Goal: Information Seeking & Learning: Learn about a topic

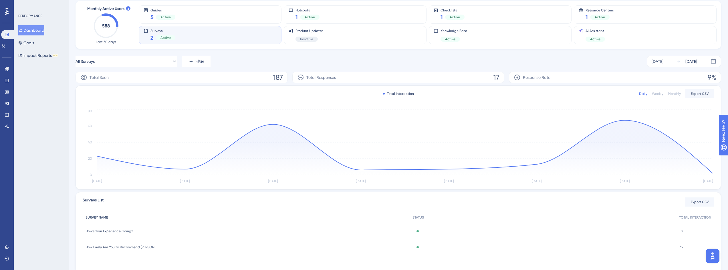
scroll to position [53, 0]
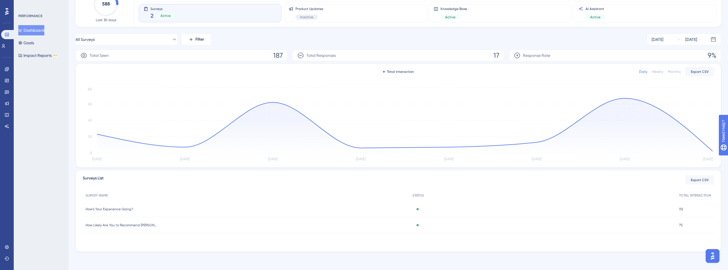
click at [125, 209] on span "How’s Your Experience Going?" at bounding box center [109, 209] width 47 height 5
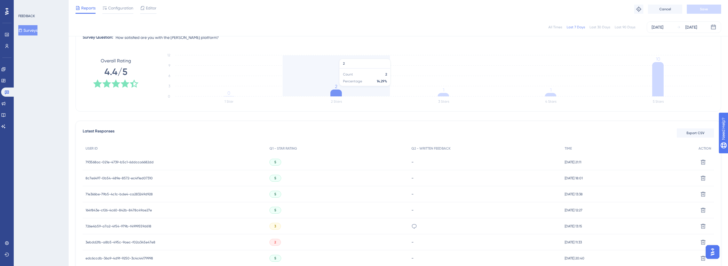
scroll to position [86, 0]
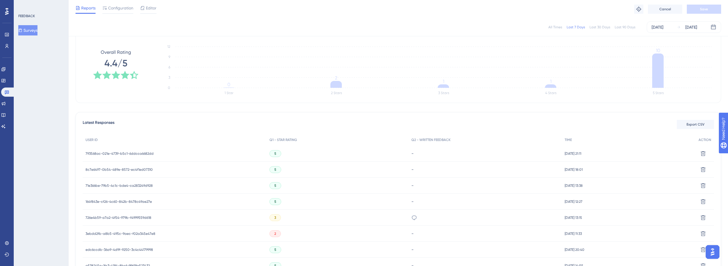
click at [127, 152] on span "793568ac-021e-4739-b5c1-6ddcca6682dd" at bounding box center [120, 153] width 68 height 5
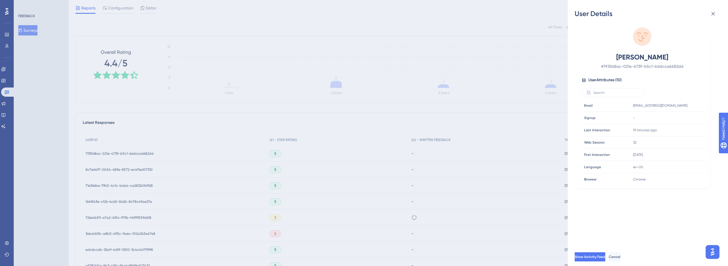
click at [146, 170] on div "User Details [PERSON_NAME] # 793568ac-021e-4739-b5c1-6ddcca6682dd User Attribut…" at bounding box center [364, 133] width 728 height 266
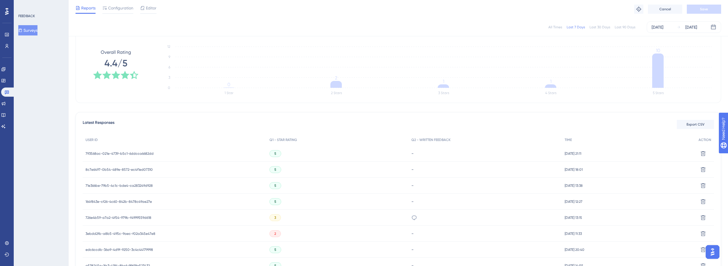
click at [144, 170] on span "8c7e6497-0b54-489e-8572-ec4f1ed07310" at bounding box center [119, 169] width 67 height 5
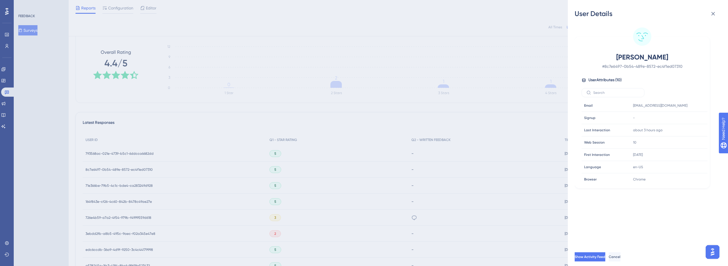
click at [154, 143] on div "User Details [PERSON_NAME] # 8c7e6497-0b54-489e-8572-ec4f1ed07310 User Attribut…" at bounding box center [364, 133] width 728 height 266
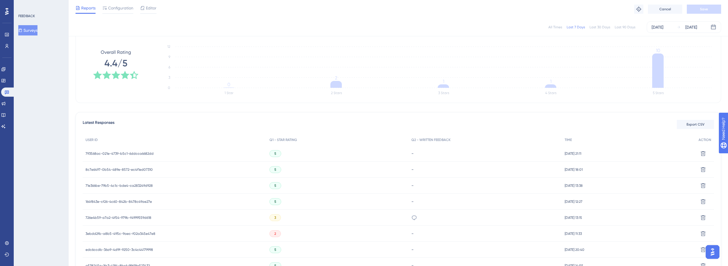
click at [150, 153] on span "793568ac-021e-4739-b5c1-6ddcca6682dd" at bounding box center [120, 153] width 68 height 5
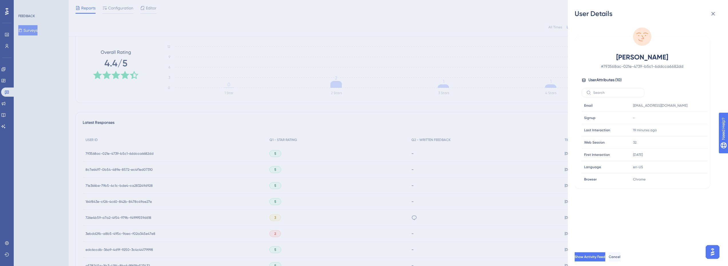
click at [235, 125] on div "User Details [PERSON_NAME] # 793568ac-021e-4739-b5c1-6ddcca6682dd User Attribut…" at bounding box center [364, 133] width 728 height 266
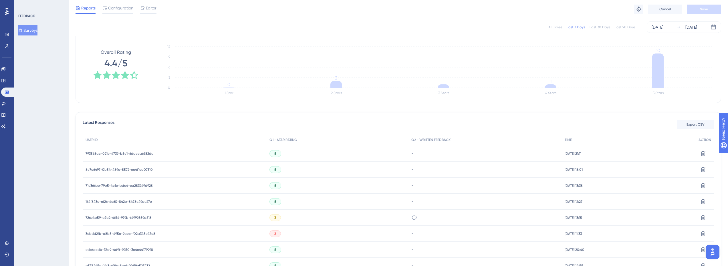
scroll to position [0, 0]
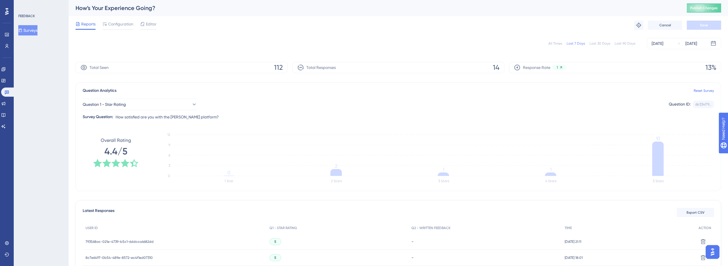
click at [30, 31] on button "Surveys" at bounding box center [27, 30] width 19 height 10
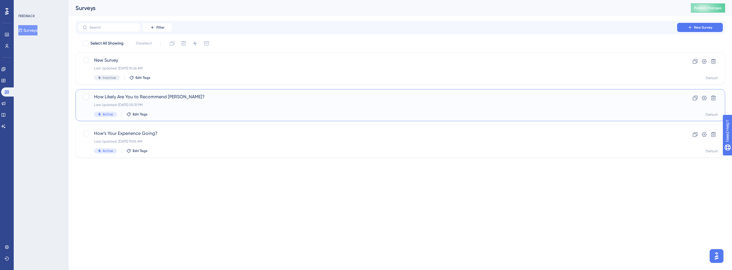
click at [134, 101] on div "How Likely Are You to Recommend [PERSON_NAME]? Last Updated: [DATE] 05:31 PM Ac…" at bounding box center [377, 105] width 567 height 23
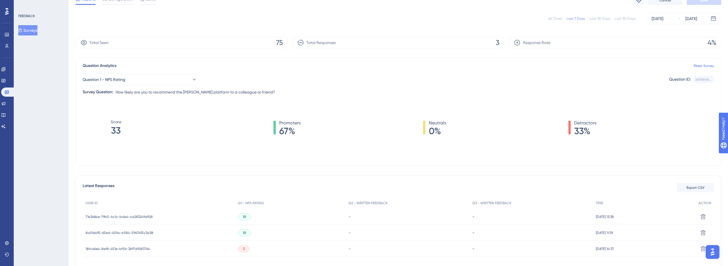
scroll to position [57, 0]
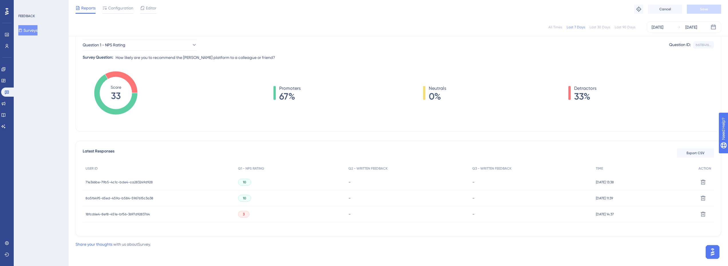
click at [164, 178] on div "71e366be-79b5-4c1c-bde4-ca283249d928 71e366be-79b5-4c1c-bde4-ca283249d928" at bounding box center [159, 182] width 152 height 16
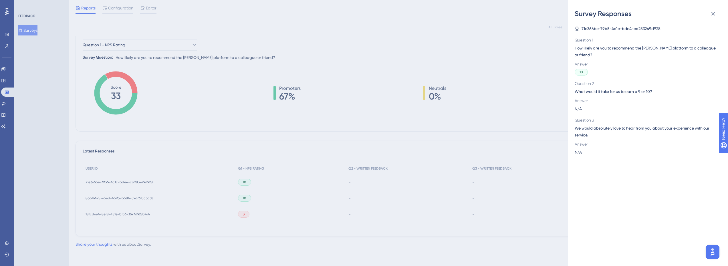
click at [366, 123] on div "Survey Responses 71e366be-79b5-4c1c-bde4-ca283249d928 Question 1 How likely are…" at bounding box center [364, 133] width 728 height 266
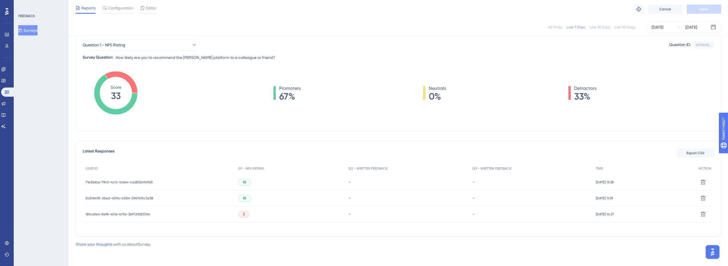
click at [146, 182] on span "71e366be-79b5-4c1c-bde4-ca283249d928" at bounding box center [119, 182] width 67 height 5
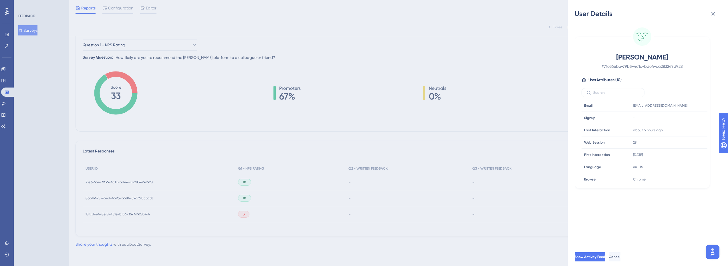
click at [351, 111] on div "User Details [PERSON_NAME] # 71e366be-79b5-4c1c-bde4-ca283249d928 User Attribut…" at bounding box center [364, 133] width 728 height 266
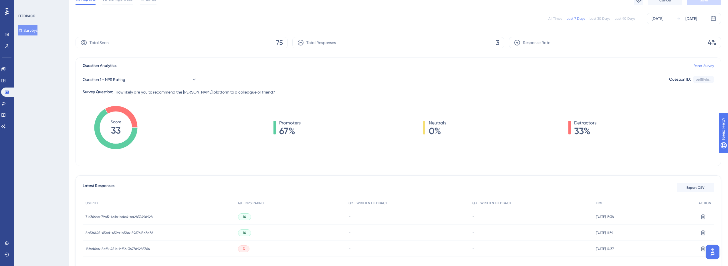
scroll to position [0, 0]
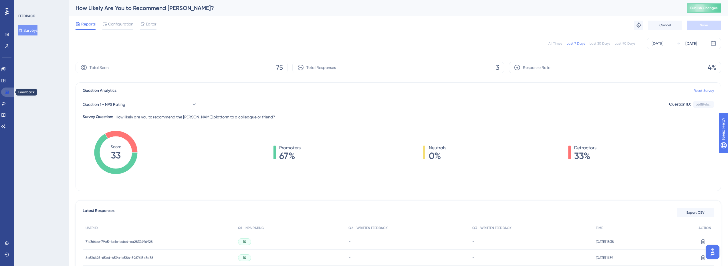
click at [1, 92] on link at bounding box center [8, 92] width 14 height 9
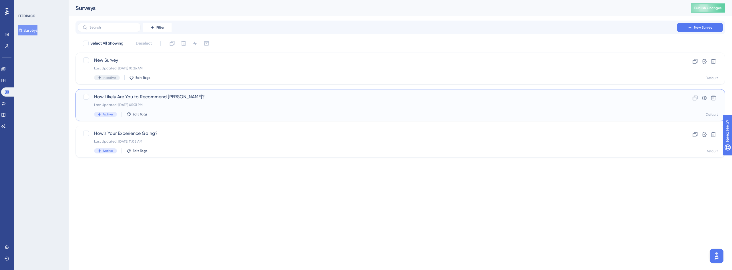
click at [158, 105] on div "Last Updated: [DATE] 05:31 PM" at bounding box center [377, 105] width 567 height 5
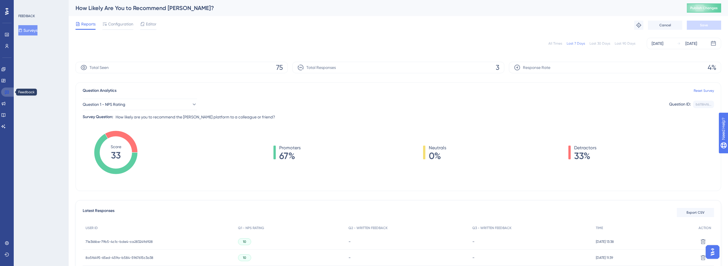
click at [8, 89] on link at bounding box center [8, 92] width 14 height 9
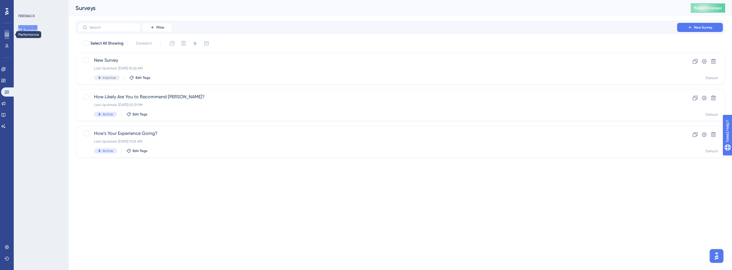
click at [7, 30] on link at bounding box center [7, 34] width 5 height 9
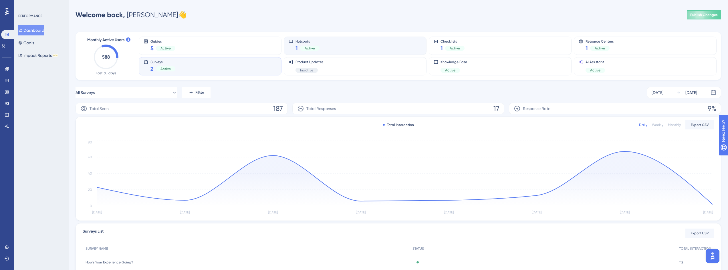
click at [327, 44] on div "Hotspots 1 Active" at bounding box center [355, 45] width 133 height 13
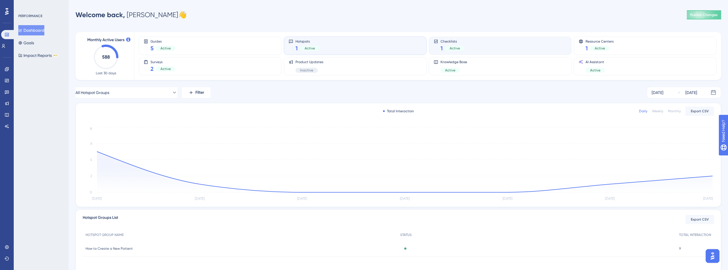
click at [461, 45] on div "1 Active" at bounding box center [452, 48] width 24 height 8
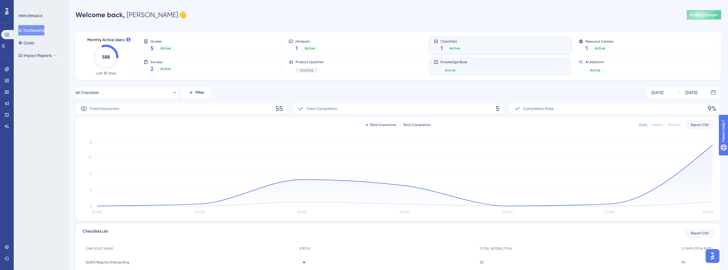
click at [531, 71] on div "Knowledge Base Active" at bounding box center [500, 66] width 133 height 13
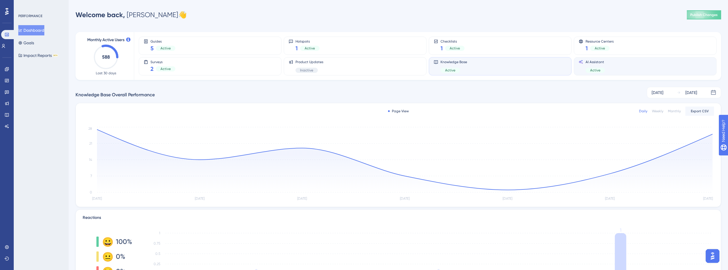
click at [616, 67] on div "AI Assistant Active" at bounding box center [645, 66] width 133 height 13
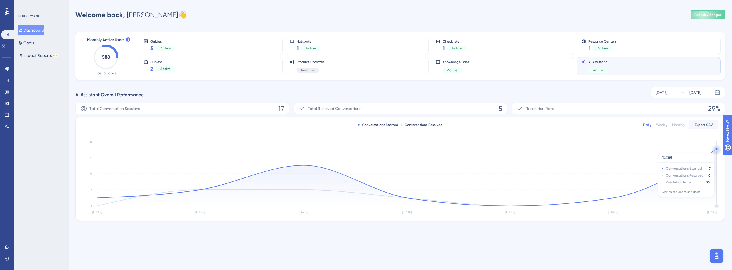
click at [716, 150] on circle at bounding box center [716, 149] width 5 height 5
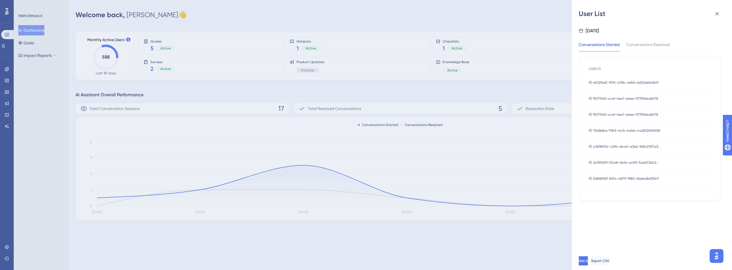
click at [623, 82] on span "ID e012f4e5-f510-478b-a656-4d52deb61bf1" at bounding box center [624, 82] width 70 height 5
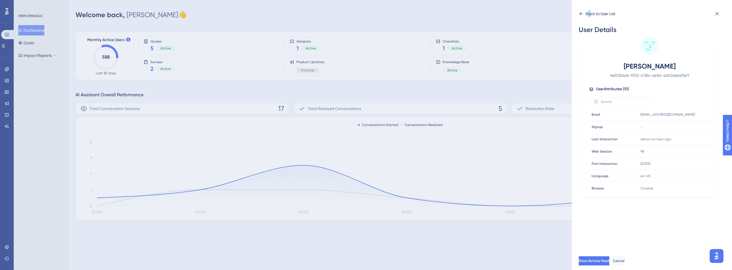
click at [589, 12] on div "Back to User List" at bounding box center [601, 13] width 30 height 7
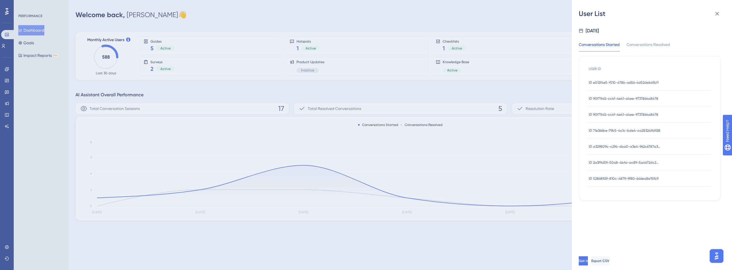
click at [604, 49] on div "Conversations Started" at bounding box center [599, 46] width 41 height 10
click at [610, 97] on span "ID 90f71fd2-cc4f-4e41-a4ee-9737864a8478" at bounding box center [624, 98] width 70 height 5
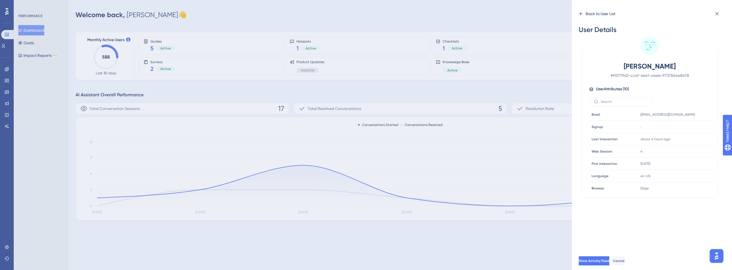
click at [604, 16] on div "Back to User List" at bounding box center [601, 13] width 30 height 7
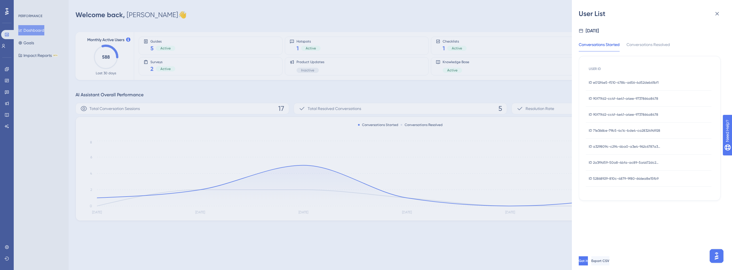
click at [53, 84] on div "User List [DATE] Conversations Started Conversations Resolved USER ID ID e012f4…" at bounding box center [366, 135] width 732 height 270
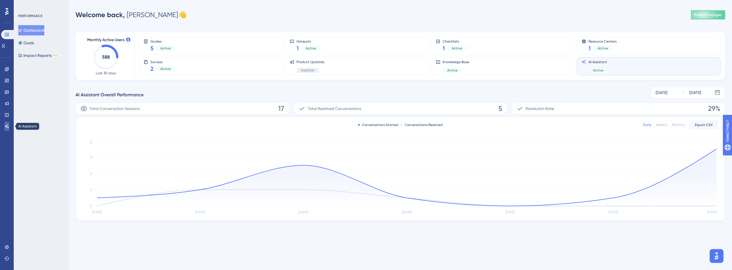
click at [5, 126] on icon at bounding box center [7, 126] width 5 height 5
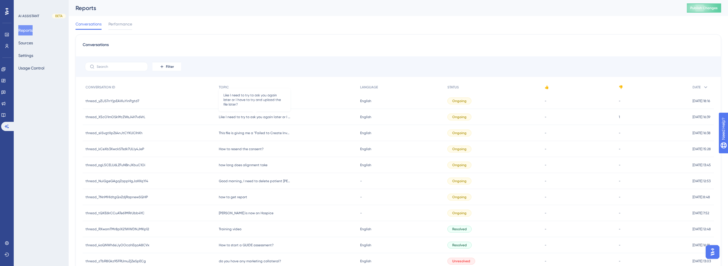
click at [262, 118] on span "Like I need to try to ask you again later or I have to try and upload the file …" at bounding box center [255, 117] width 72 height 5
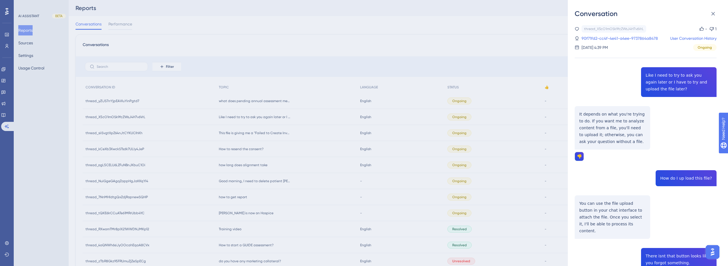
click at [271, 132] on div "Conversation thread_X5cO1mOSk9fcZWsJ4H7v6VrL Copy - 1 90f71fd2-cc4f-4e41-a4ee-9…" at bounding box center [364, 133] width 728 height 266
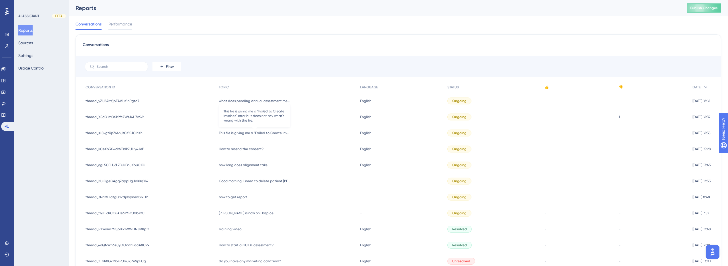
click at [272, 135] on span "This file is giving me a "Failed to Create Invoices" error but does not say wha…" at bounding box center [255, 133] width 72 height 5
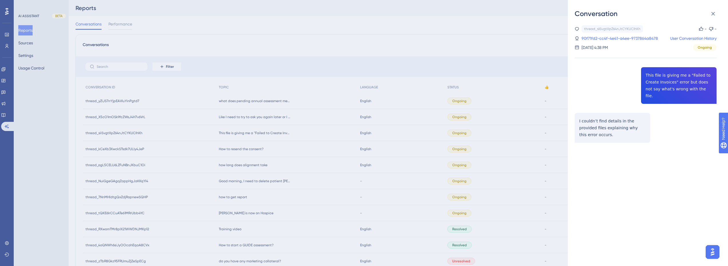
click at [264, 119] on div "Conversation thread_siiSvgtXpZ64nJtCYKUCIhKh Copy - - 90f71fd2-cc4f-4e41-a4ee-9…" at bounding box center [364, 133] width 728 height 266
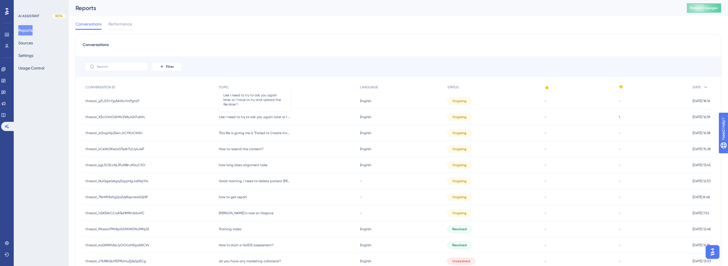
click at [269, 118] on span "Like I need to try to ask you again later or I have to try and upload the file …" at bounding box center [255, 117] width 72 height 5
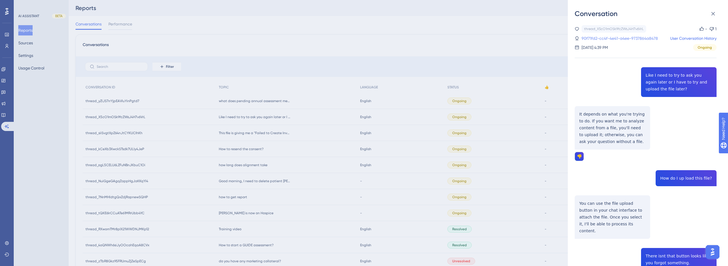
click at [634, 38] on link "90f71fd2-cc4f-4e41-a4ee-9737864a8478" at bounding box center [619, 38] width 76 height 7
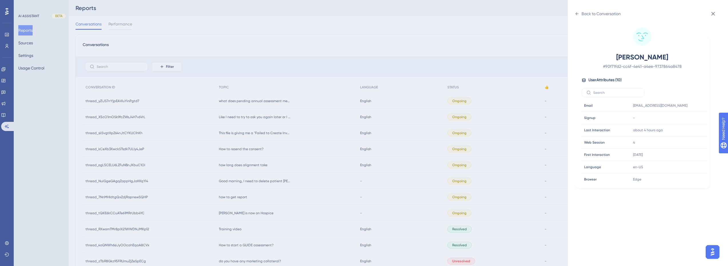
click at [545, 26] on div "Back to Conversation [PERSON_NAME] # 90f71fd2-cc4f-4e41-a4ee-9737864a8478 User …" at bounding box center [364, 133] width 728 height 266
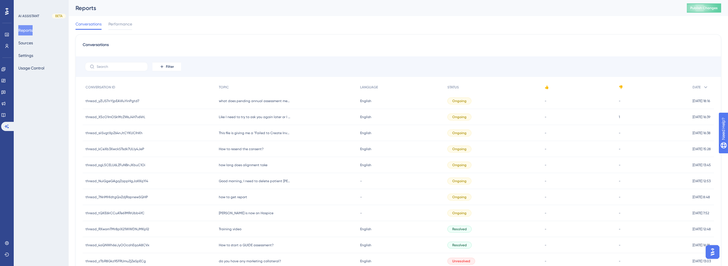
click at [0, 35] on div "Performance Users Engagement Widgets Feedback Product Updates Knowledge Base AI…" at bounding box center [7, 133] width 14 height 266
click at [7, 34] on icon at bounding box center [7, 34] width 5 height 5
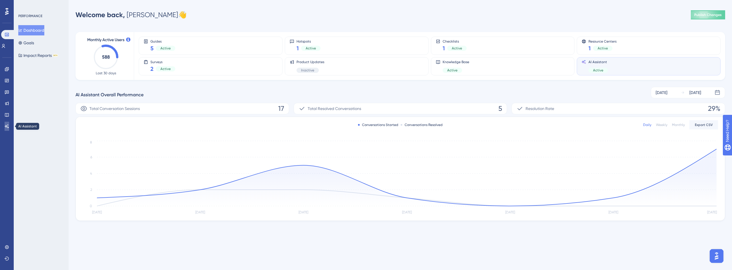
click at [8, 129] on link at bounding box center [7, 126] width 5 height 9
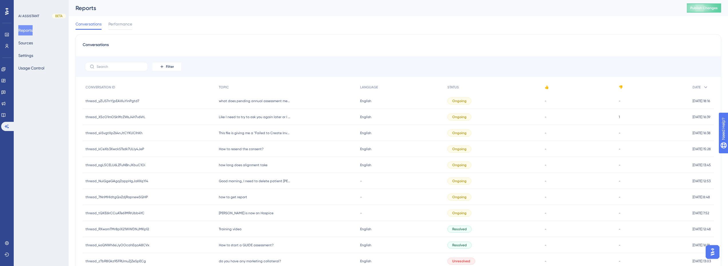
click at [252, 148] on span "How to resend the consent?" at bounding box center [241, 149] width 45 height 5
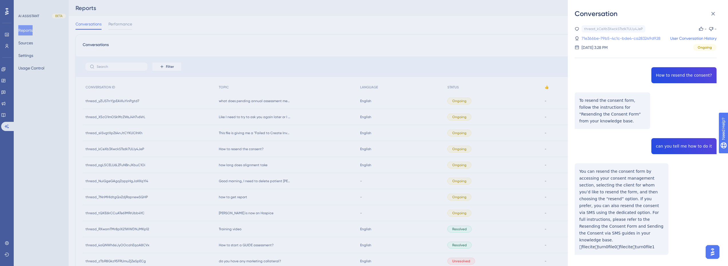
click at [637, 38] on link "71e366be-79b5-4c1c-bde4-ca283249d928" at bounding box center [620, 38] width 79 height 7
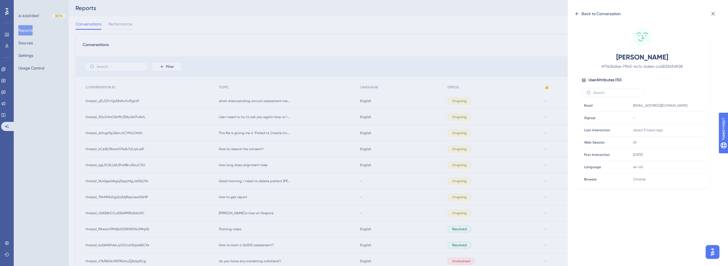
click at [612, 12] on div "Back to Conversation" at bounding box center [600, 13] width 39 height 7
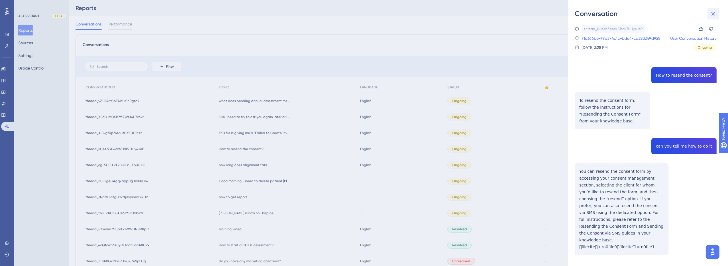
click at [710, 11] on icon at bounding box center [713, 13] width 7 height 7
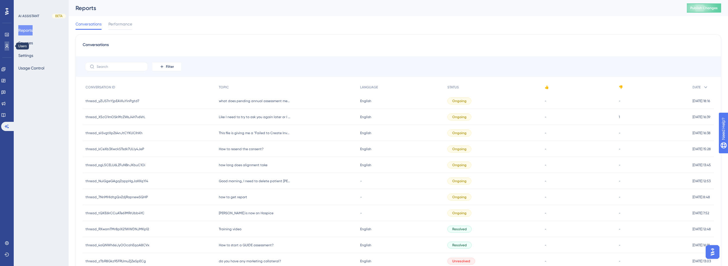
click at [7, 47] on icon at bounding box center [7, 46] width 5 height 5
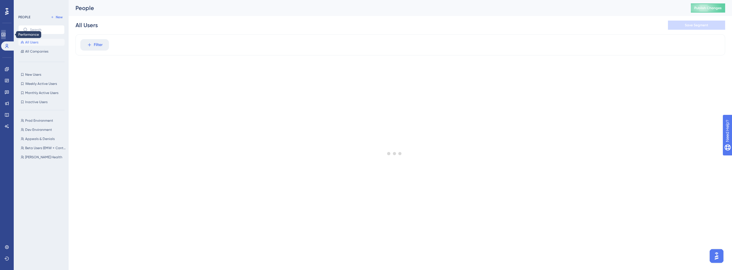
click at [6, 31] on link at bounding box center [3, 34] width 5 height 9
